Goal: Task Accomplishment & Management: Complete application form

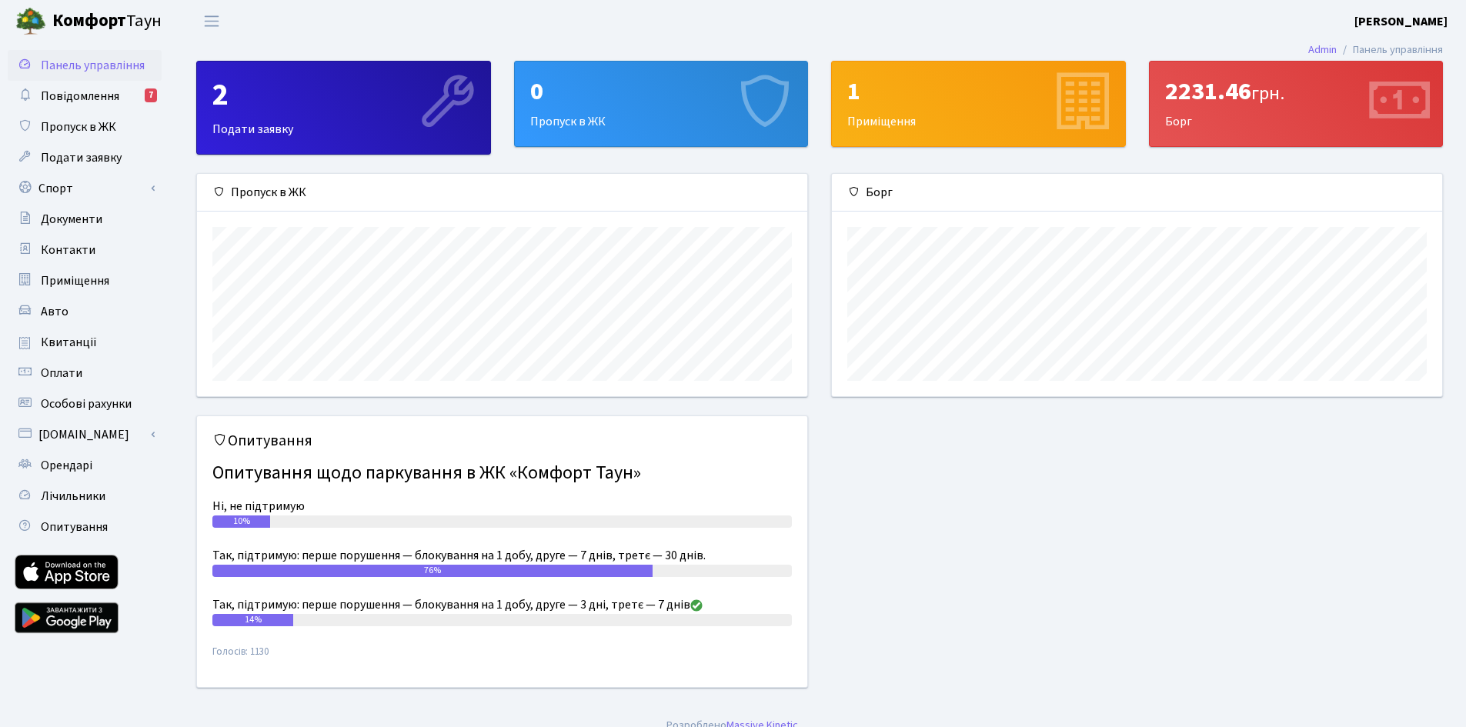
scroll to position [222, 610]
click at [641, 96] on div "0" at bounding box center [661, 91] width 262 height 29
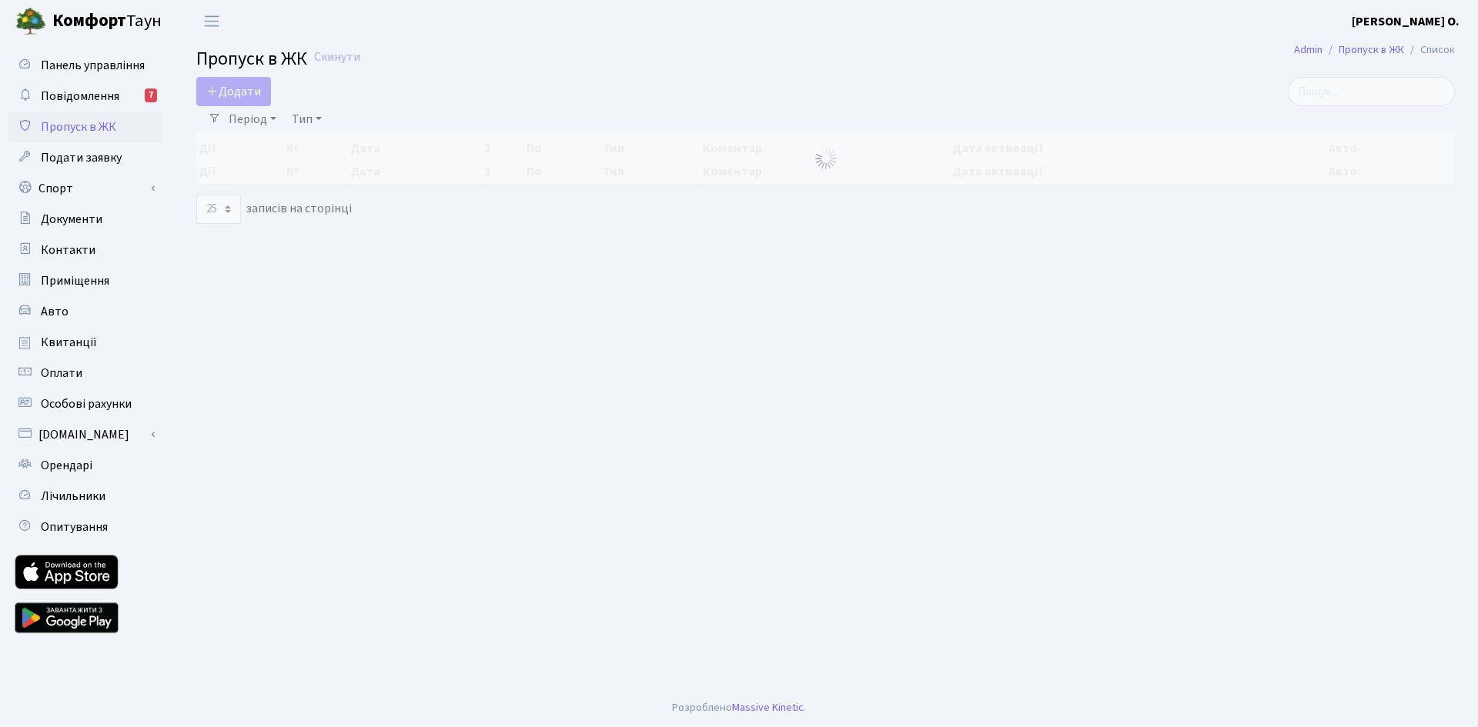
select select "25"
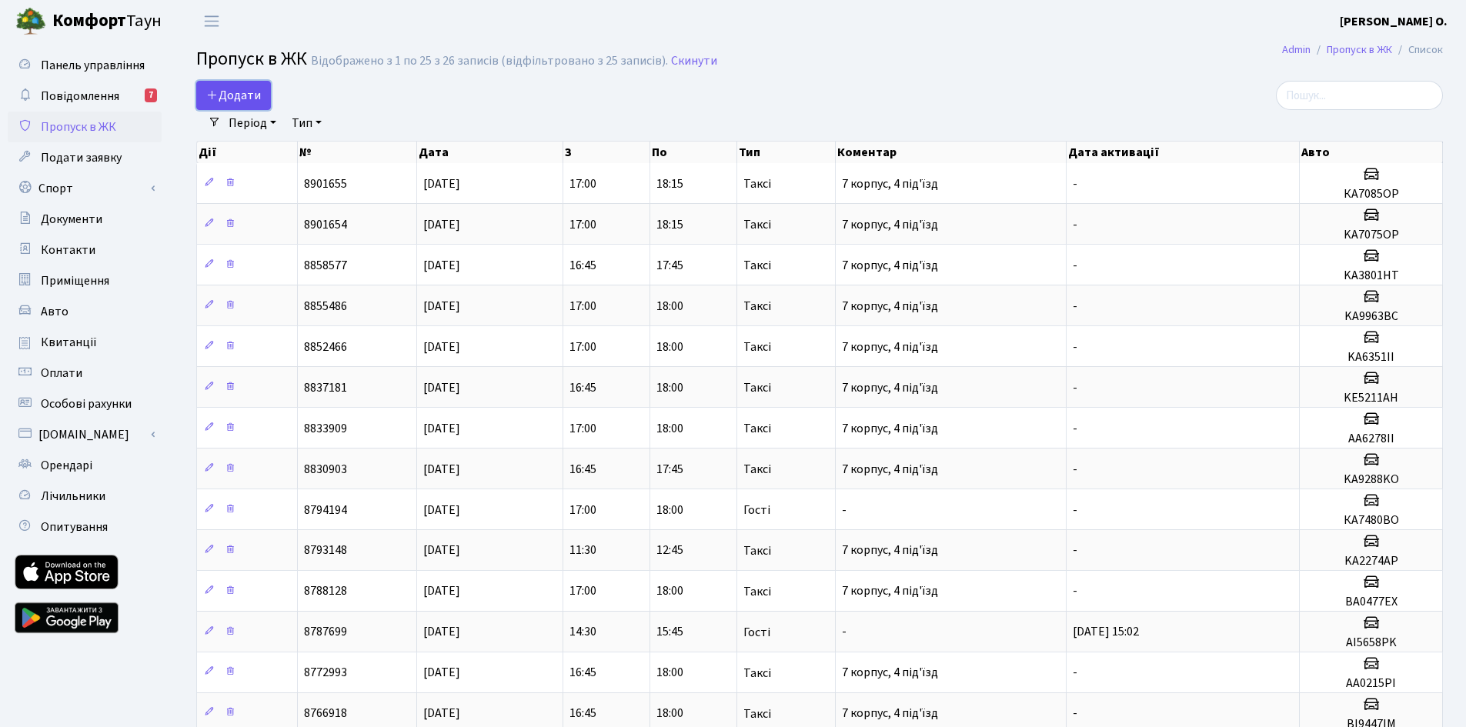
click at [267, 94] on link "Додати" at bounding box center [233, 95] width 75 height 29
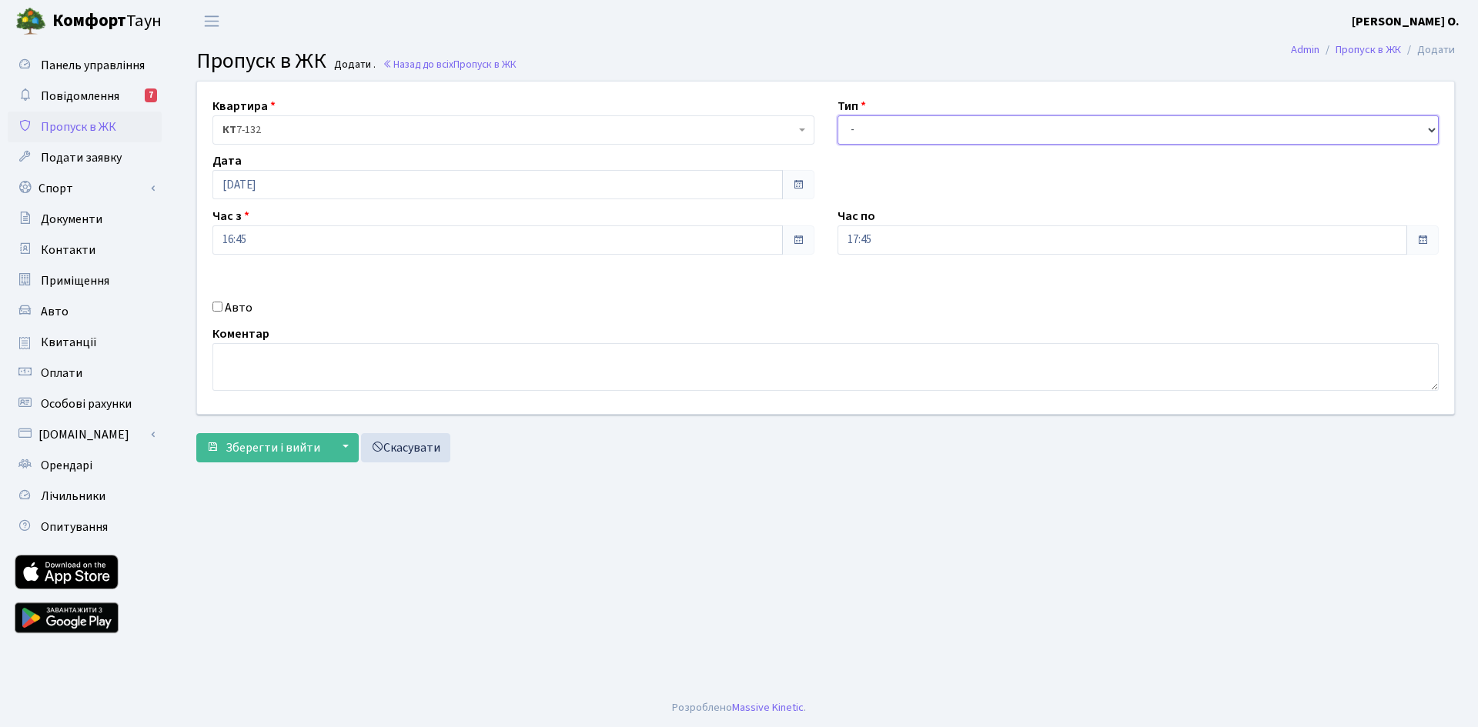
click at [902, 130] on select "- Доставка Таксі Гості Сервіс" at bounding box center [1138, 129] width 602 height 29
select select "2"
click at [837, 115] on select "- Доставка Таксі Гості Сервіс" at bounding box center [1138, 129] width 602 height 29
click at [230, 299] on label "Авто" at bounding box center [239, 308] width 28 height 18
click at [222, 302] on input "Авто" at bounding box center [217, 307] width 10 height 10
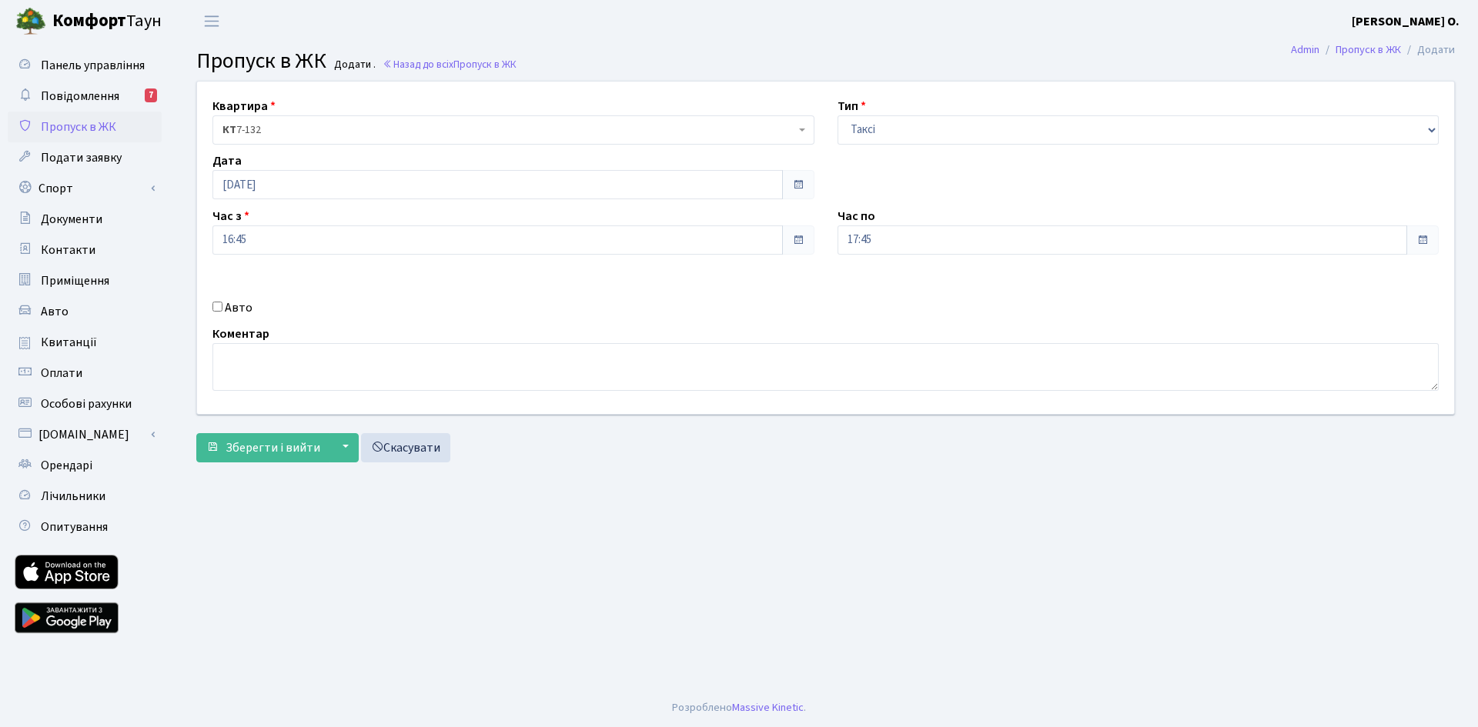
checkbox input "true"
type input "KA9943BI"
click at [268, 449] on span "Зберегти і вийти" at bounding box center [272, 447] width 95 height 17
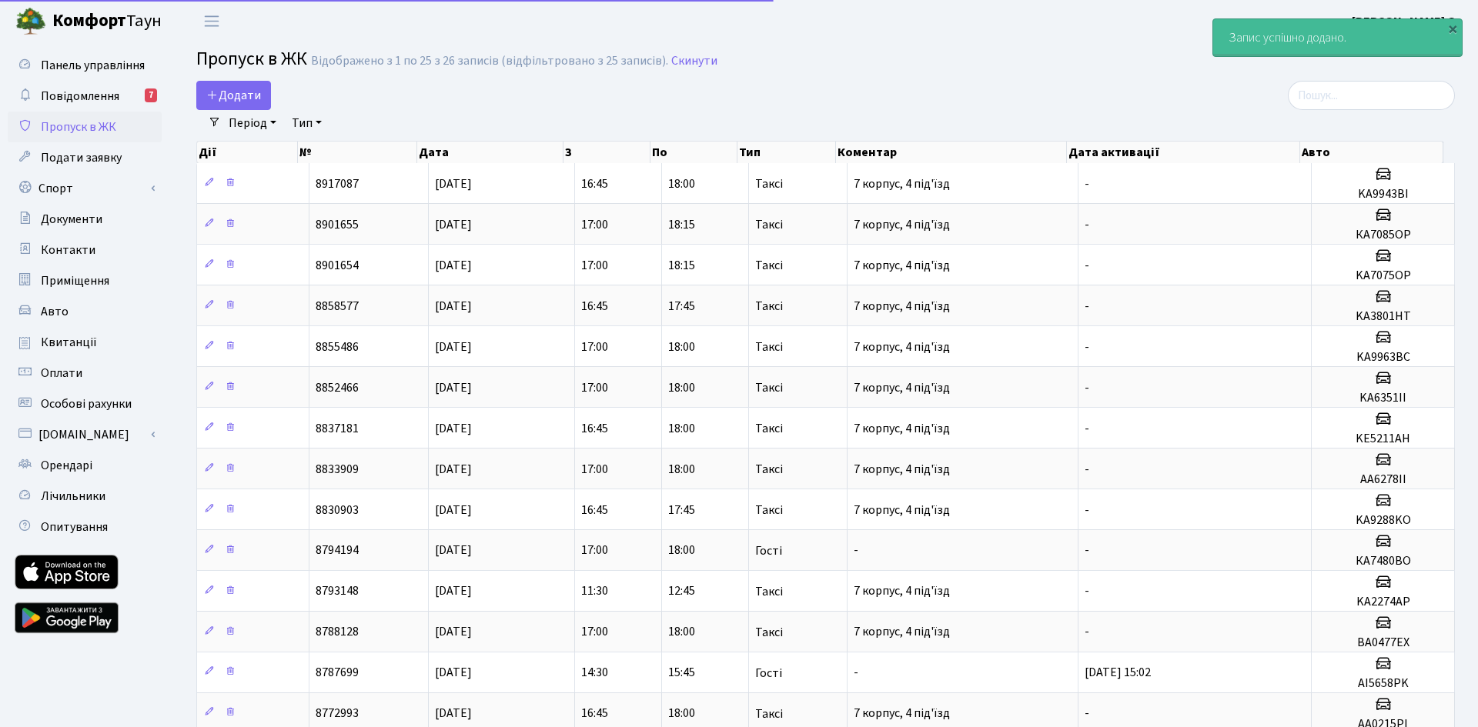
select select "25"
